Goal: Book appointment/travel/reservation

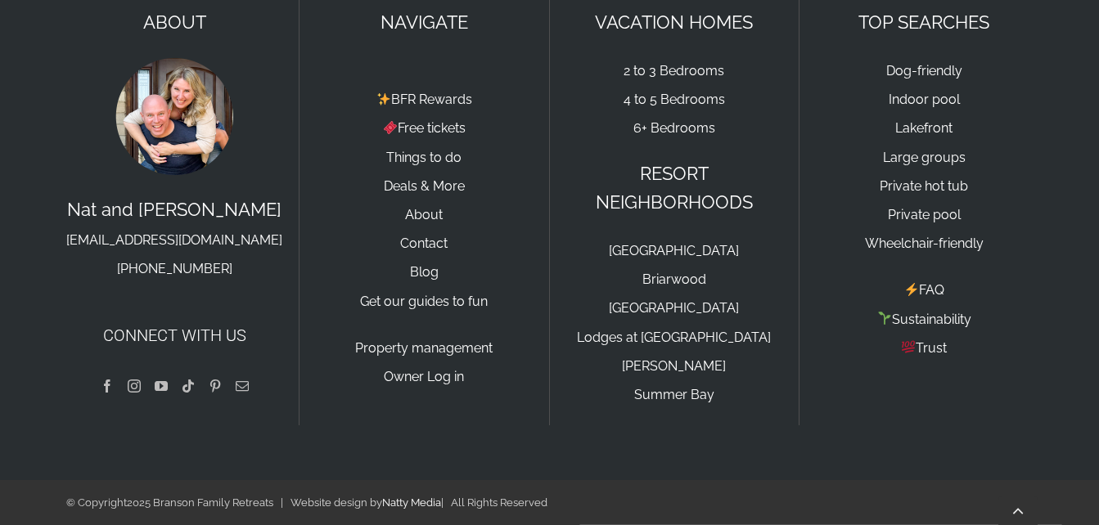
scroll to position [5294, 0]
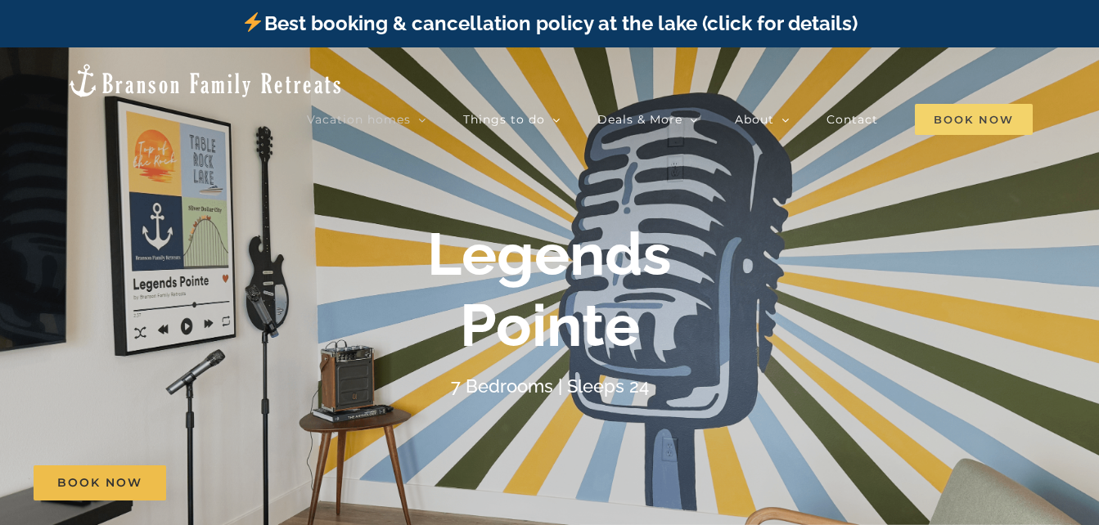
click at [978, 104] on span "Book Now" at bounding box center [974, 119] width 118 height 31
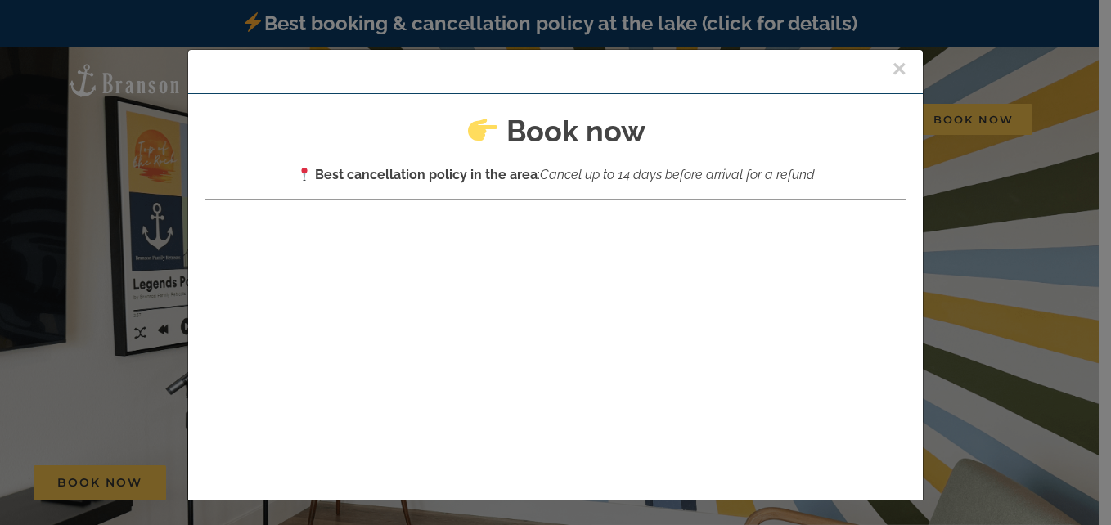
click at [892, 75] on button "×" at bounding box center [899, 68] width 15 height 25
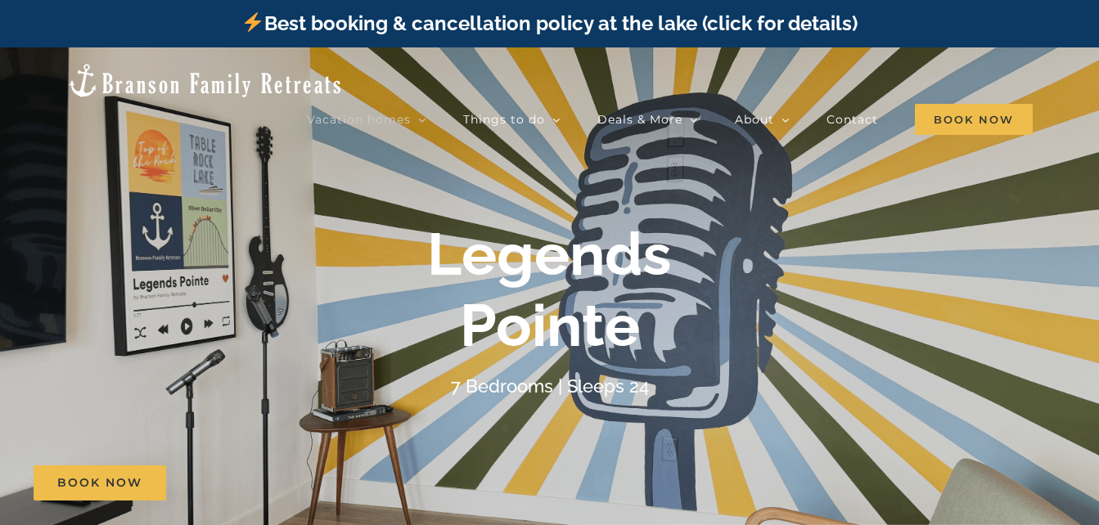
drag, startPoint x: 1107, startPoint y: 25, endPoint x: 747, endPoint y: 306, distance: 456.5
click at [747, 306] on div "Legends Pointe" at bounding box center [550, 290] width 655 height 142
drag, startPoint x: 1105, startPoint y: 31, endPoint x: 618, endPoint y: 192, distance: 512.8
click at [618, 192] on div at bounding box center [549, 309] width 1099 height 525
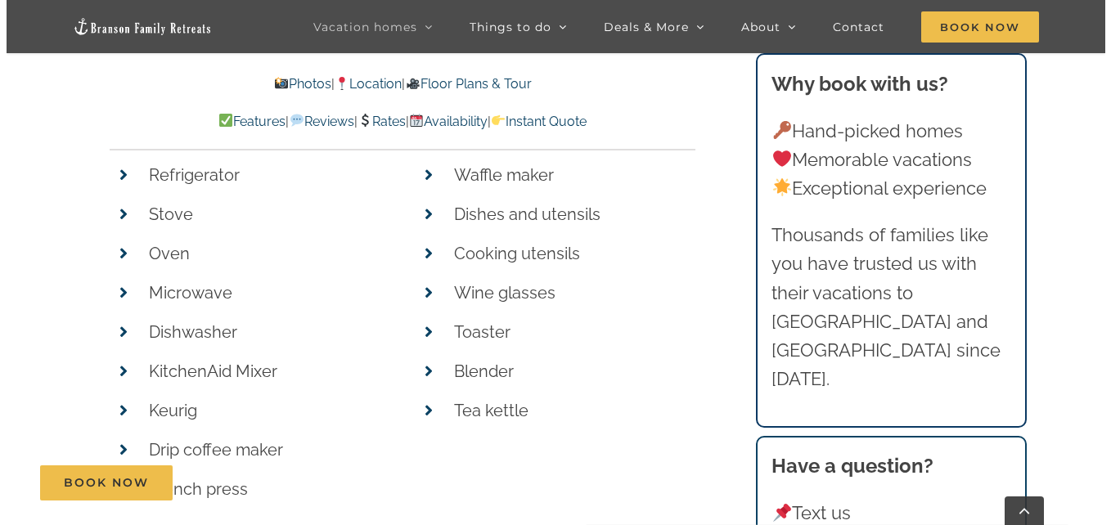
scroll to position [6936, 0]
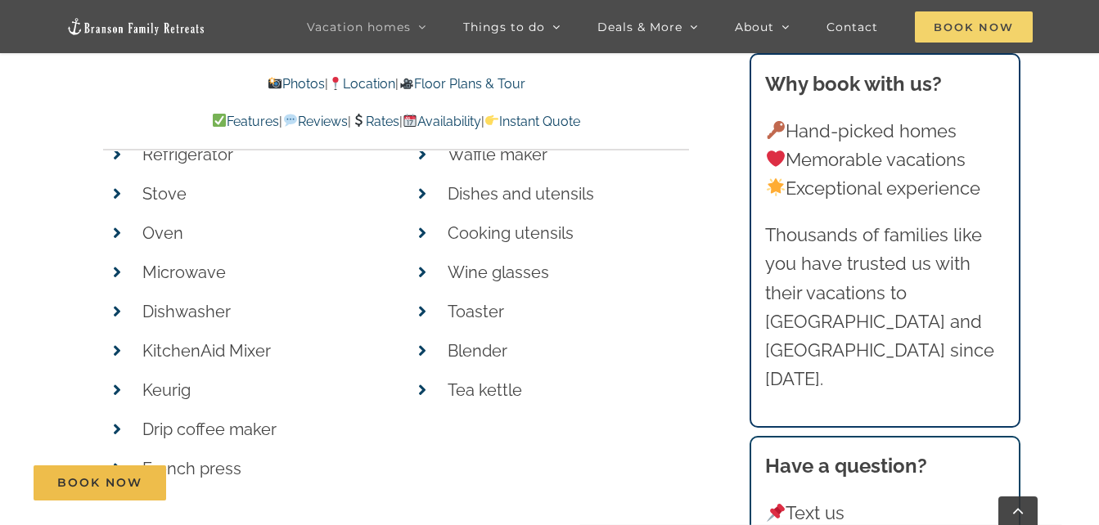
click at [978, 19] on span "Book Now" at bounding box center [974, 26] width 118 height 31
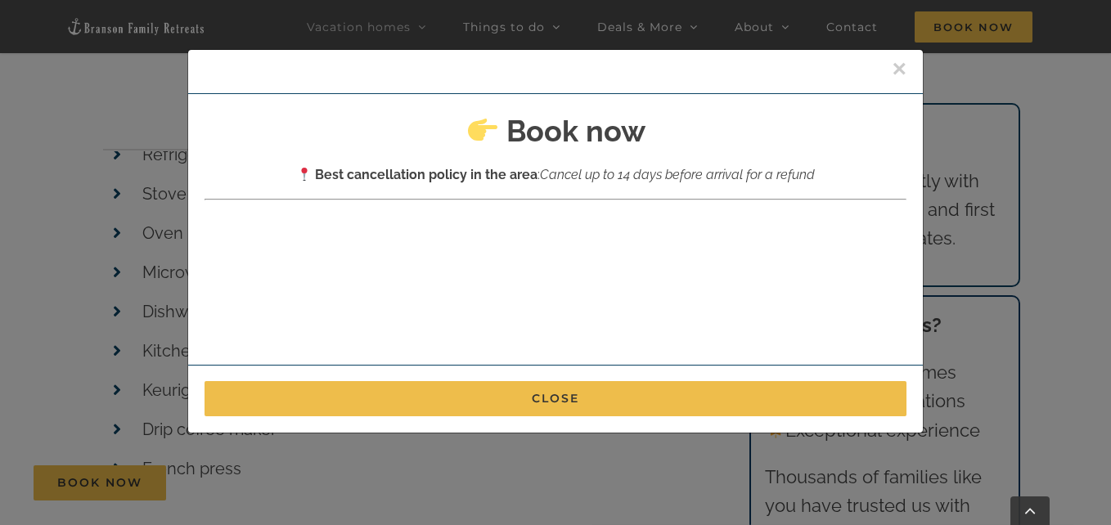
scroll to position [0, 0]
